Goal: Task Accomplishment & Management: Manage account settings

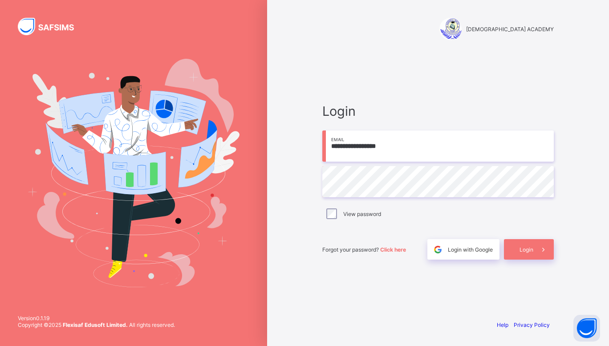
click at [532, 246] on div "Login" at bounding box center [529, 249] width 50 height 20
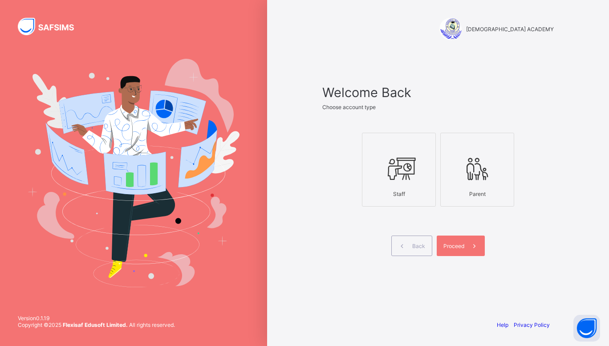
click at [412, 146] on div at bounding box center [399, 144] width 64 height 13
click at [476, 248] on icon at bounding box center [474, 246] width 9 height 8
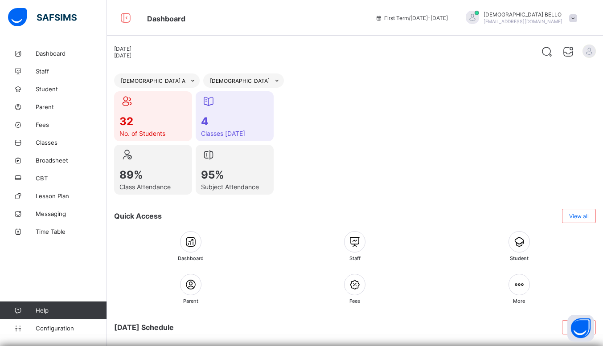
click at [549, 12] on span "[PERSON_NAME]" at bounding box center [522, 14] width 79 height 7
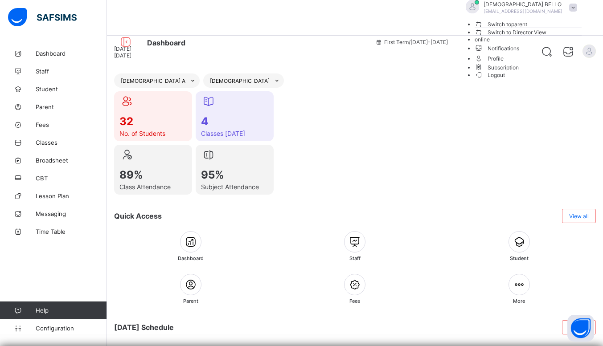
click at [519, 71] on span "Subscription" at bounding box center [496, 67] width 45 height 7
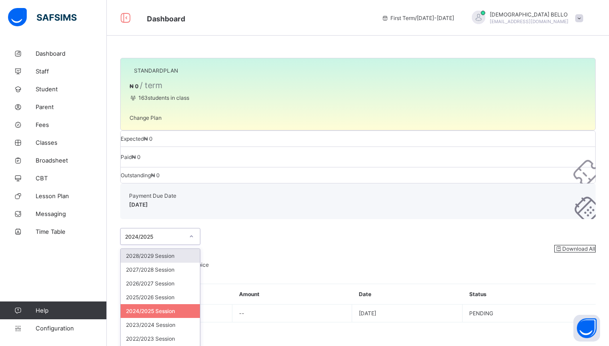
click at [192, 232] on icon at bounding box center [191, 236] width 5 height 9
click at [176, 290] on div "2025/2026 Session" at bounding box center [160, 297] width 79 height 14
